Goal: Information Seeking & Learning: Find specific fact

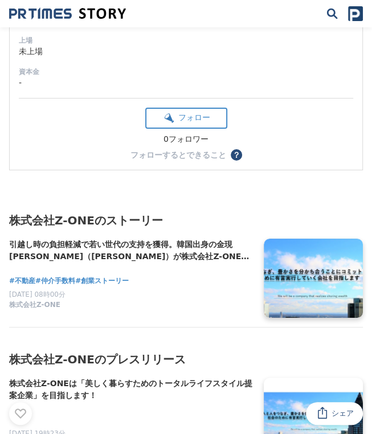
scroll to position [1824, 0]
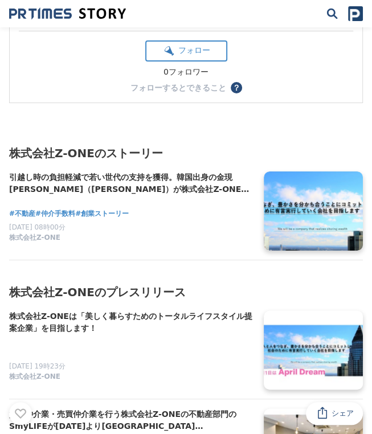
click at [121, 172] on h4 "引越し時の負担軽減で若い世代の支持を獲得。韓国出身の金現[PERSON_NAME]（[PERSON_NAME]）が株式会社Z-ONEを設立し、不動産仲介業で成…" at bounding box center [132, 184] width 246 height 24
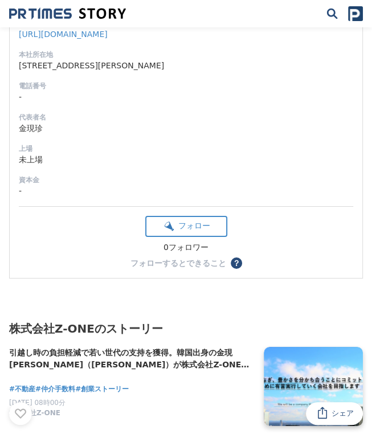
scroll to position [1767, 0]
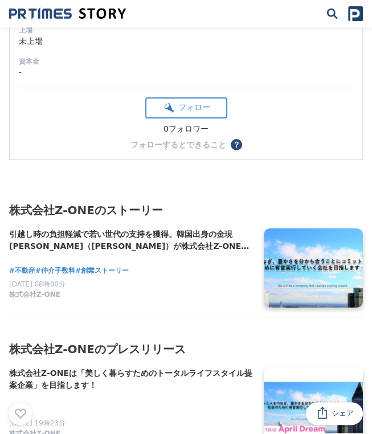
click at [137, 237] on h4 "引越し時の負担軽減で若い世代の支持を獲得。韓国出身の金現[PERSON_NAME]（[PERSON_NAME]）が株式会社Z-ONEを設立し、不動産仲介業で成…" at bounding box center [132, 241] width 246 height 24
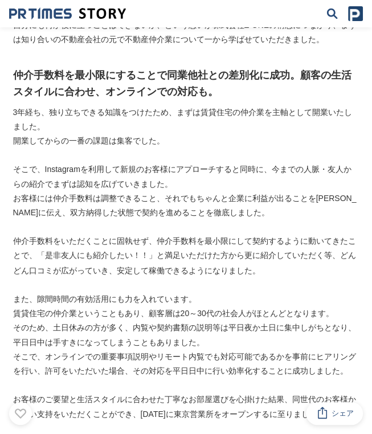
scroll to position [684, 0]
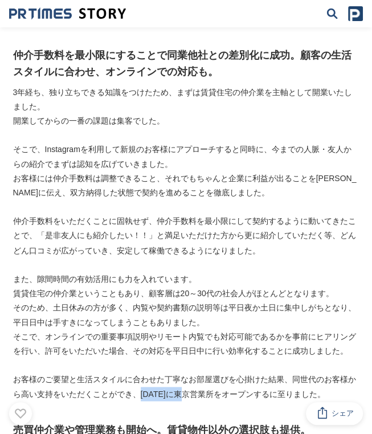
drag, startPoint x: 137, startPoint y: 380, endPoint x: 182, endPoint y: 380, distance: 45.6
click at [182, 380] on p "お客様のご要望と生活スタイルに合わせた丁寧なお部屋選びを心掛けた結果、同世代のお客様から高い支持をいただくことができ、[DATE]に東京営業所をオープンするに…" at bounding box center [186, 386] width 347 height 29
copy p "2020年10月"
